Goal: Information Seeking & Learning: Find specific fact

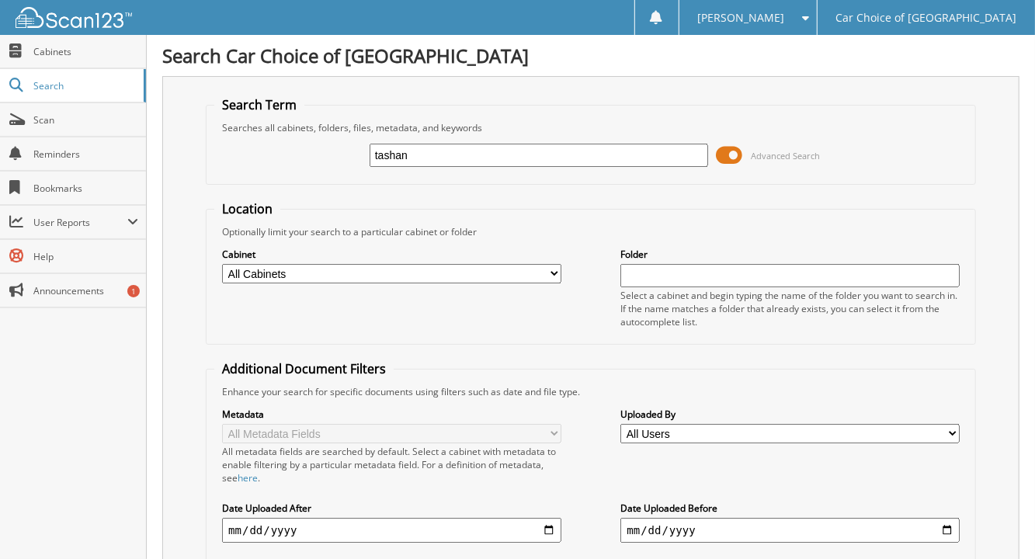
type input "[PERSON_NAME]"
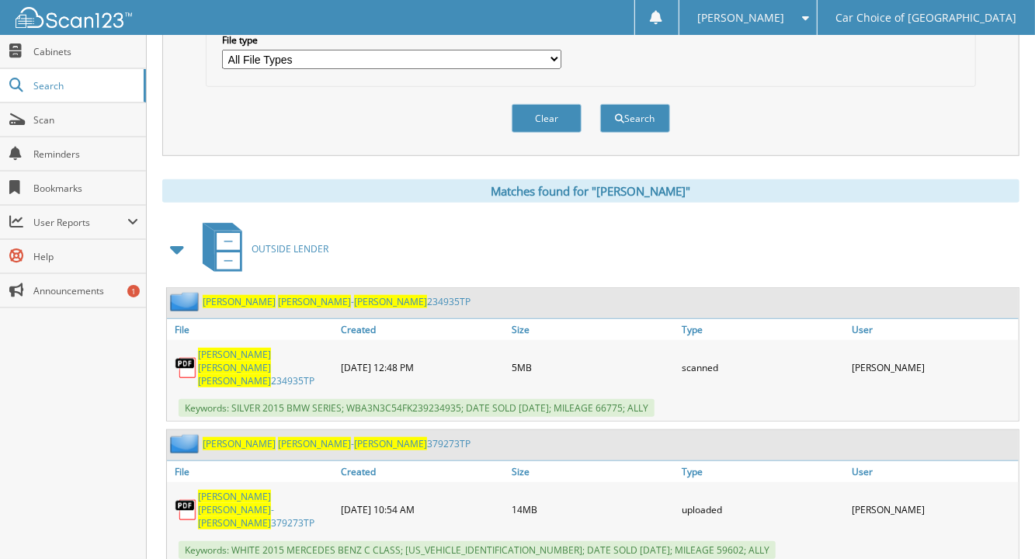
scroll to position [528, 0]
click at [359, 437] on link "[PERSON_NAME] 379273TP" at bounding box center [337, 443] width 268 height 13
